Goal: Navigation & Orientation: Find specific page/section

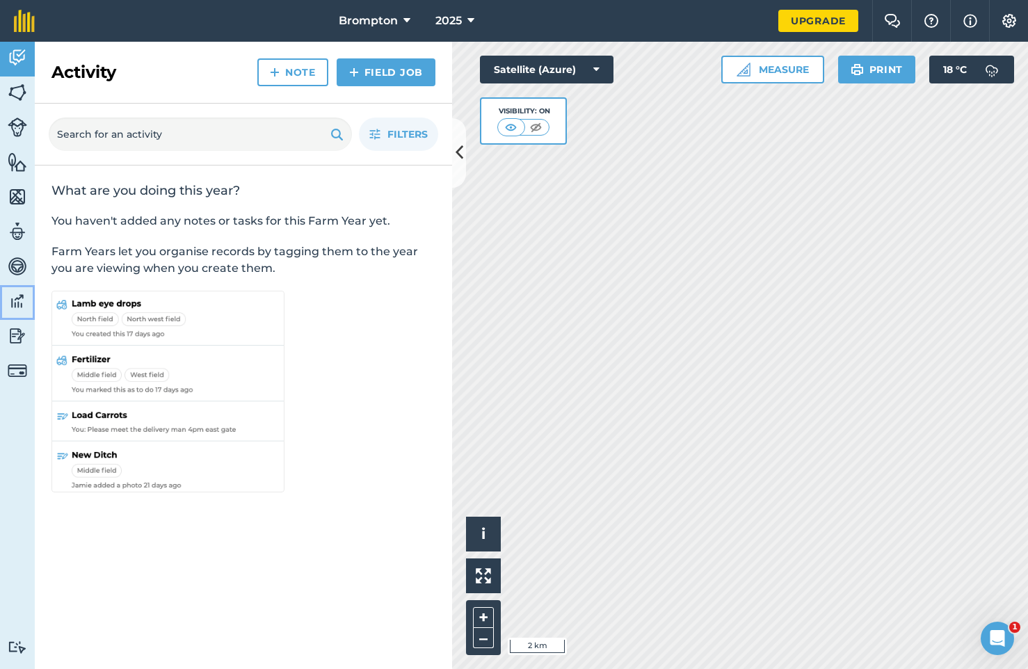
click at [15, 300] on img at bounding box center [17, 301] width 19 height 21
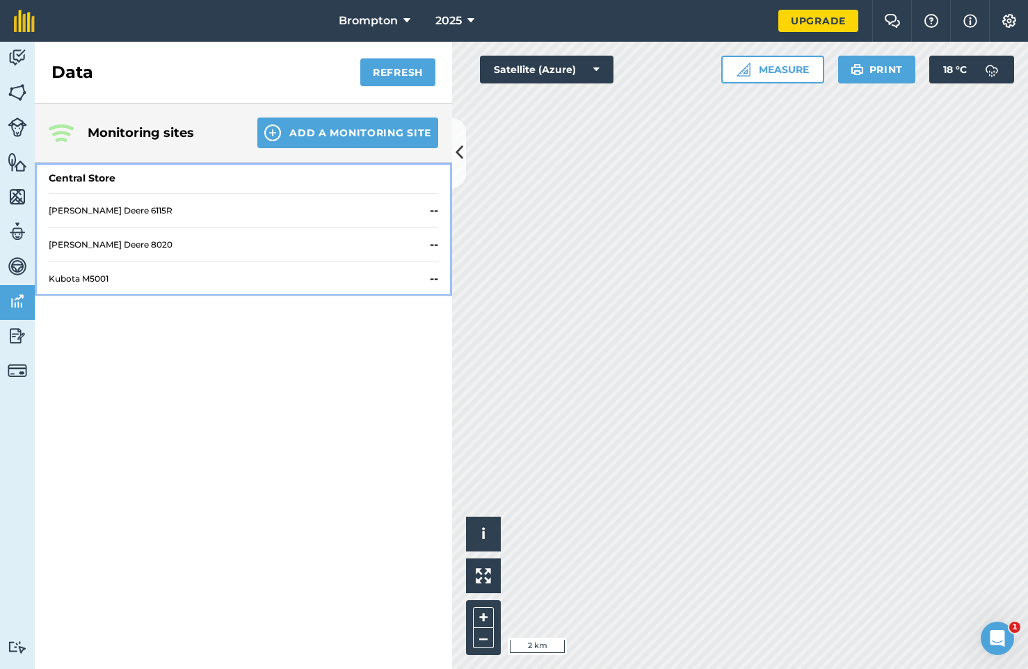
click at [230, 211] on span "[PERSON_NAME] Deere 6115R" at bounding box center [236, 210] width 375 height 11
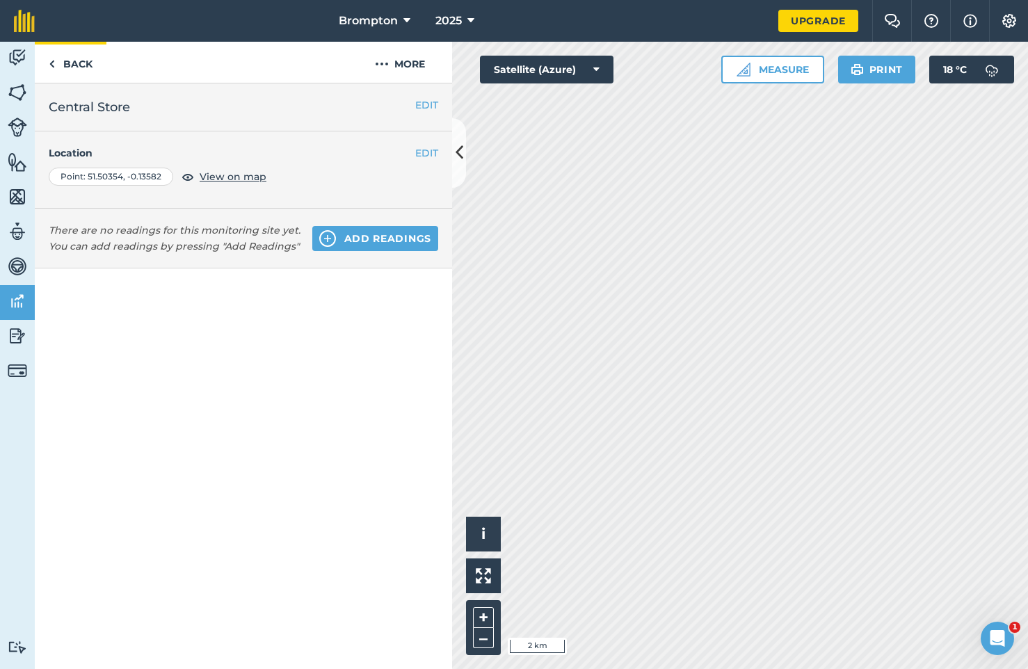
click at [65, 55] on link "Back" at bounding box center [71, 62] width 72 height 41
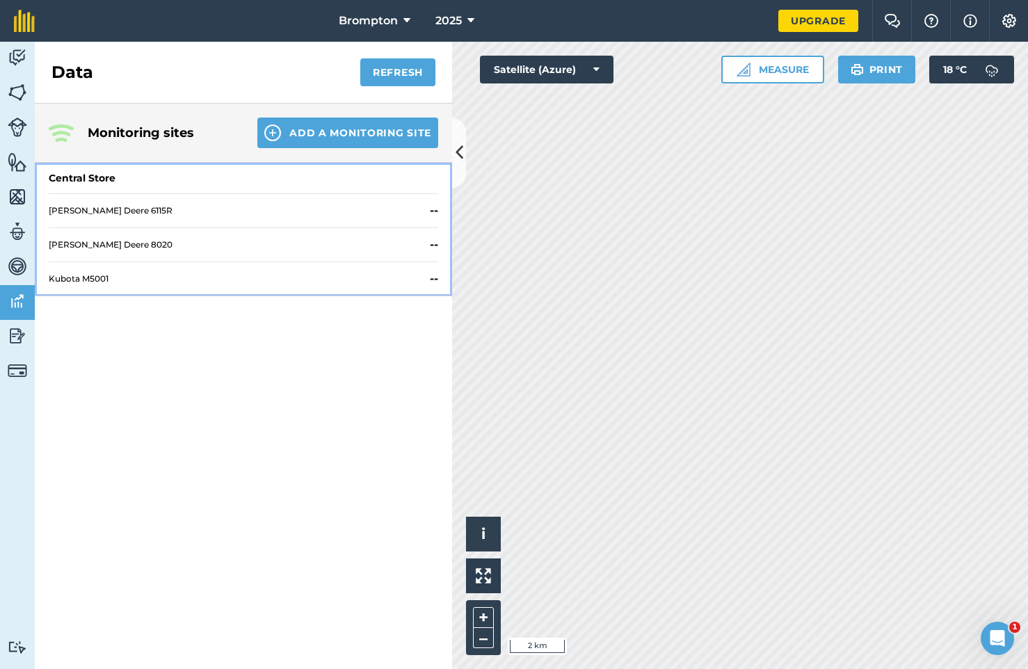
click at [113, 238] on div "[PERSON_NAME] Deere 8020 --" at bounding box center [243, 244] width 389 height 34
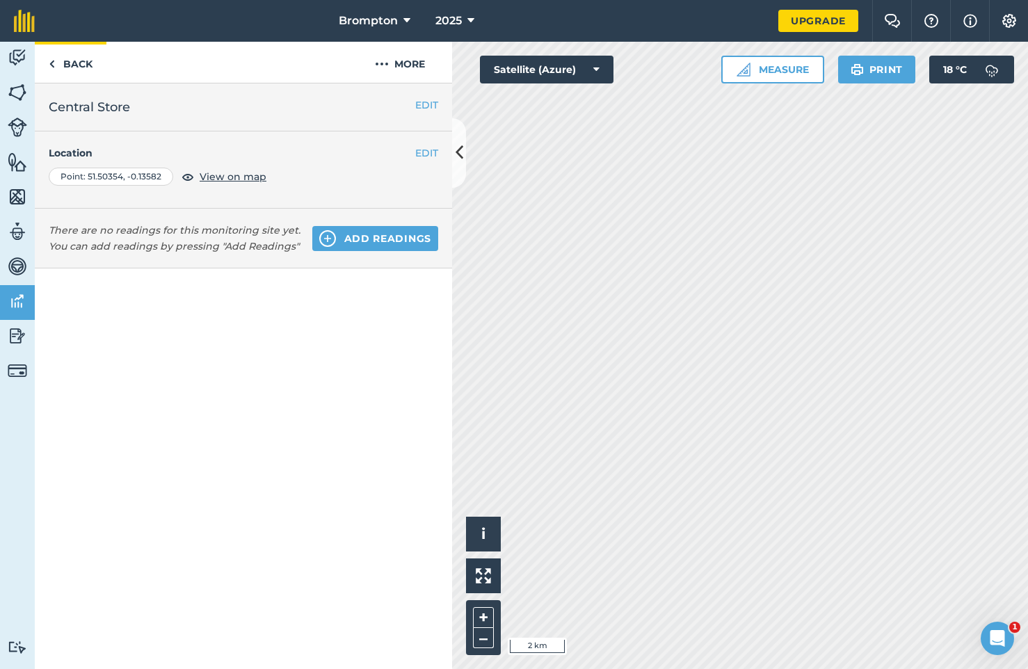
click at [83, 67] on link "Back" at bounding box center [71, 62] width 72 height 41
